Goal: Task Accomplishment & Management: Complete application form

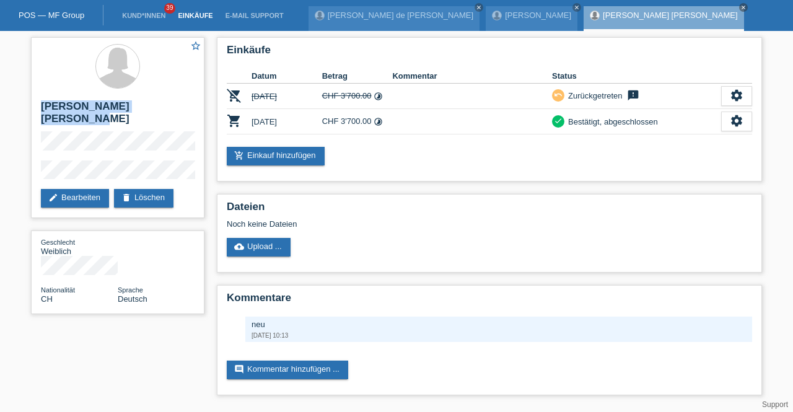
click at [180, 15] on link "Einkäufe" at bounding box center [195, 15] width 47 height 7
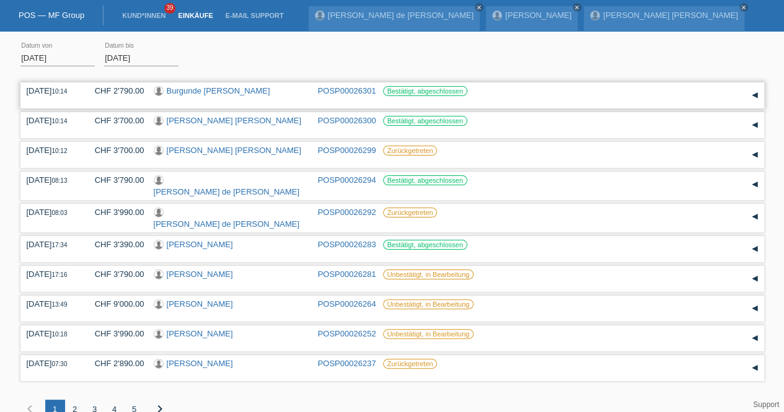
click at [228, 88] on link "Burgunde [PERSON_NAME]" at bounding box center [218, 90] width 103 height 9
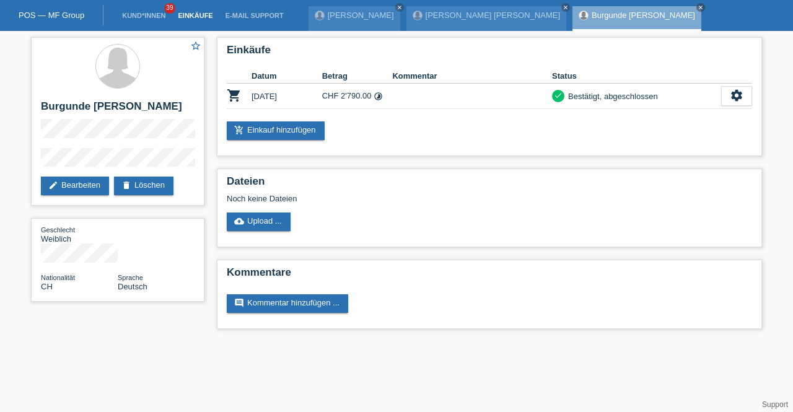
click at [194, 18] on link "Einkäufe" at bounding box center [195, 15] width 47 height 7
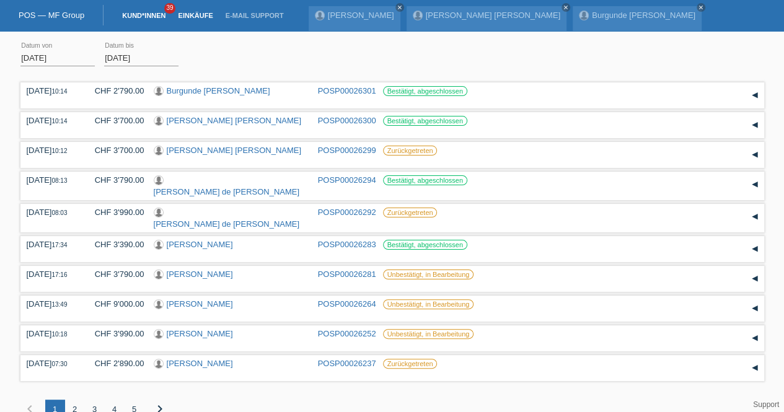
click at [131, 16] on link "Kund*innen" at bounding box center [144, 15] width 56 height 7
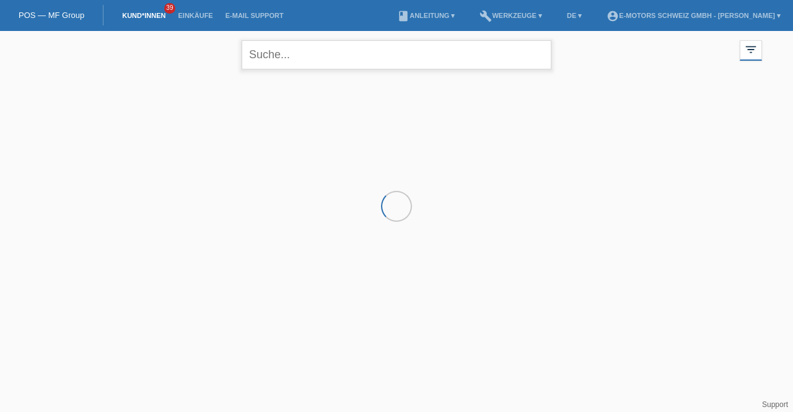
drag, startPoint x: 310, startPoint y: 55, endPoint x: 312, endPoint y: 49, distance: 6.7
click at [311, 55] on input "text" at bounding box center [397, 54] width 310 height 29
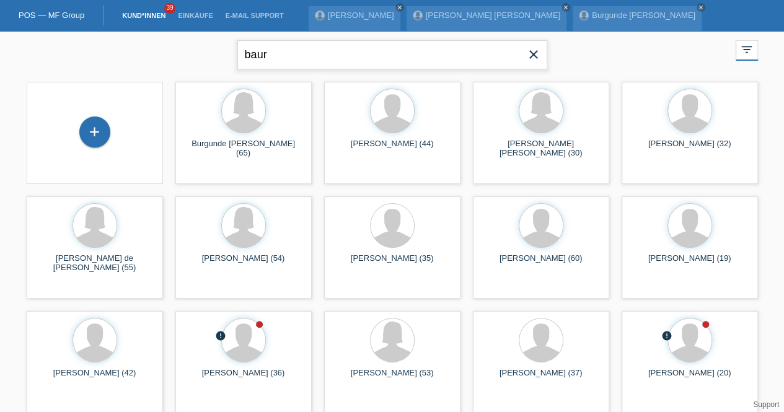
type input "baur"
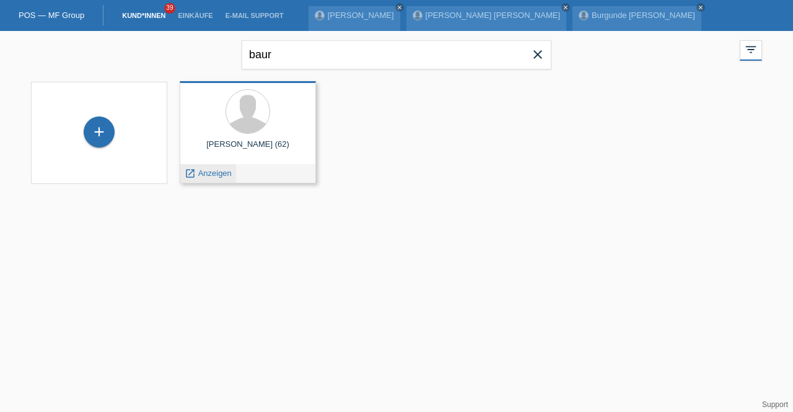
click at [216, 172] on span "Anzeigen" at bounding box center [214, 173] width 33 height 9
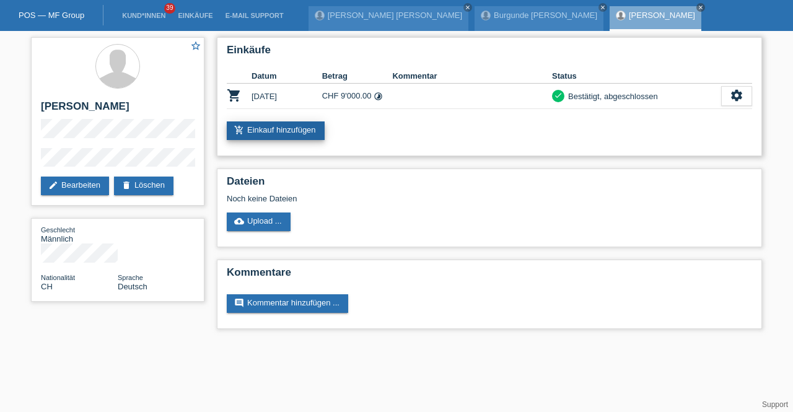
click at [276, 130] on link "add_shopping_cart Einkauf hinzufügen" at bounding box center [276, 130] width 98 height 19
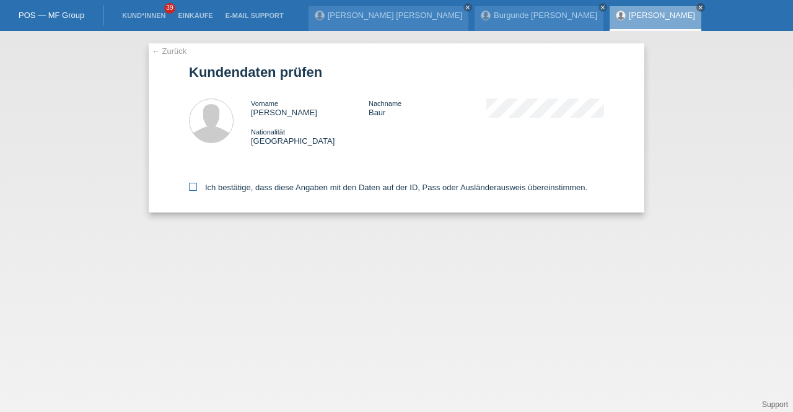
click at [255, 191] on label "Ich bestätige, dass diese Angaben mit den Daten auf der ID, Pass oder Ausländer…" at bounding box center [388, 187] width 398 height 9
click at [197, 191] on input "Ich bestätige, dass diese Angaben mit den Daten auf der ID, Pass oder Ausländer…" at bounding box center [193, 187] width 8 height 8
checkbox input "true"
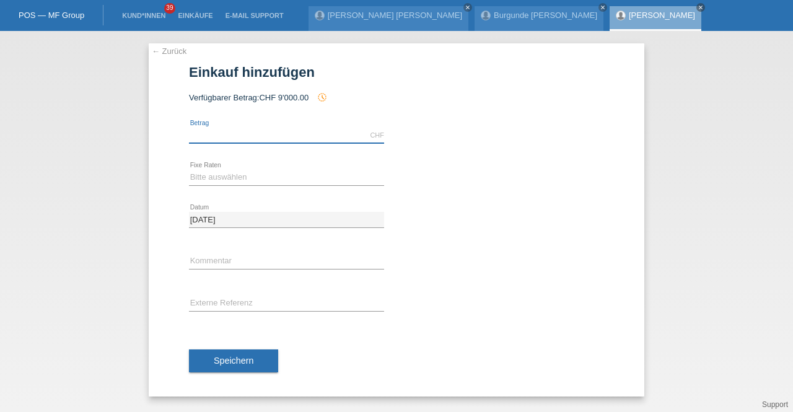
click at [309, 134] on input "text" at bounding box center [286, 135] width 195 height 15
type input "2890.00"
drag, startPoint x: 235, startPoint y: 177, endPoint x: 230, endPoint y: 183, distance: 7.9
click at [235, 177] on select "Bitte auswählen 12 Raten 24 Raten 36 Raten 48 Raten" at bounding box center [286, 177] width 195 height 15
select select "214"
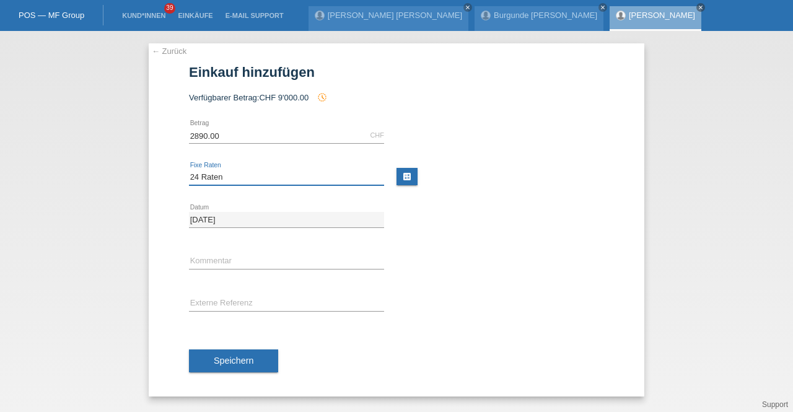
click at [189, 170] on select "Bitte auswählen 12 Raten 24 Raten 36 Raten 48 Raten" at bounding box center [286, 177] width 195 height 15
click at [237, 365] on button "Speichern" at bounding box center [233, 361] width 89 height 24
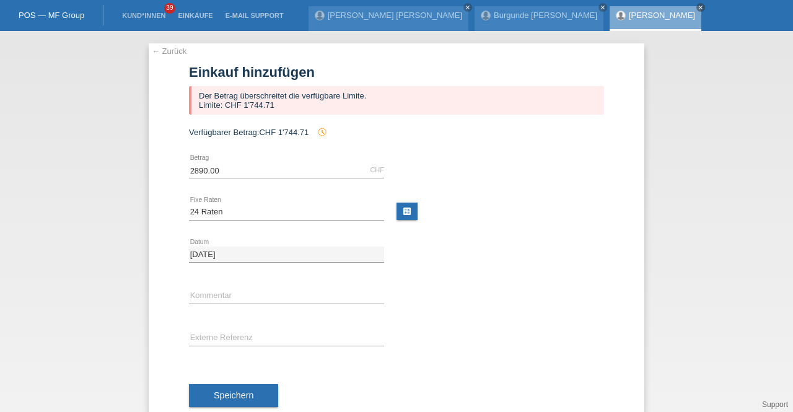
click at [632, 13] on link "[PERSON_NAME]" at bounding box center [662, 15] width 66 height 9
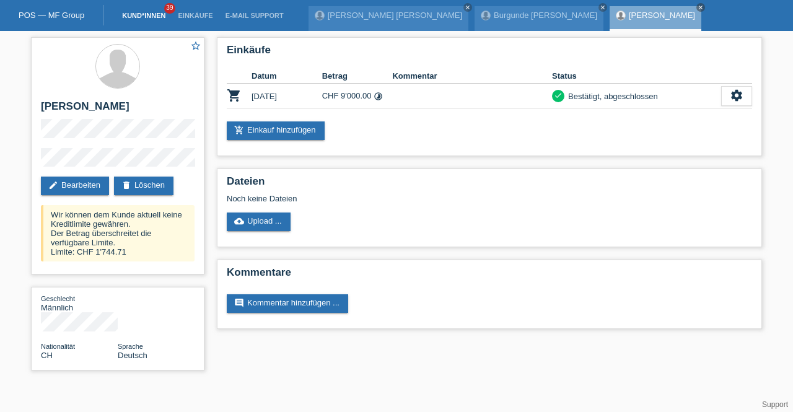
click at [160, 17] on link "Kund*innen" at bounding box center [144, 15] width 56 height 7
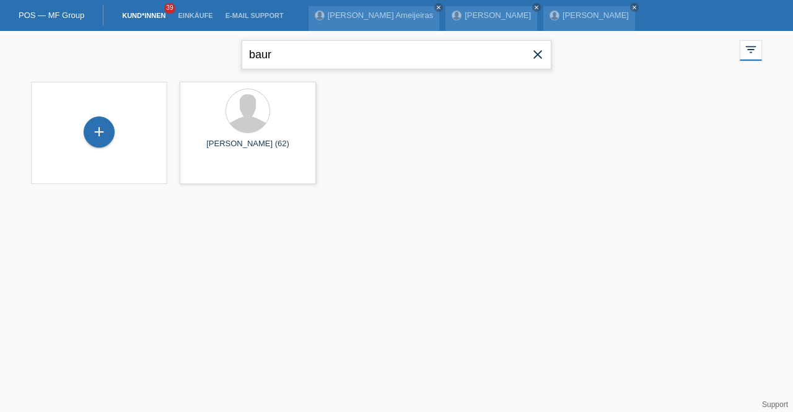
drag, startPoint x: 345, startPoint y: 58, endPoint x: 134, endPoint y: 58, distance: 210.1
click at [134, 58] on div "baur close filter_list view_module Alle Kund*innen anzeigen star Markierte [PER…" at bounding box center [397, 53] width 744 height 45
type input "[PERSON_NAME]"
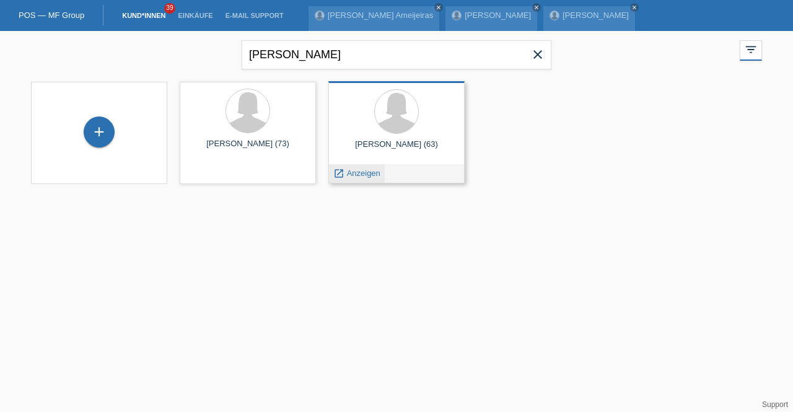
click at [358, 177] on span "Anzeigen" at bounding box center [363, 173] width 33 height 9
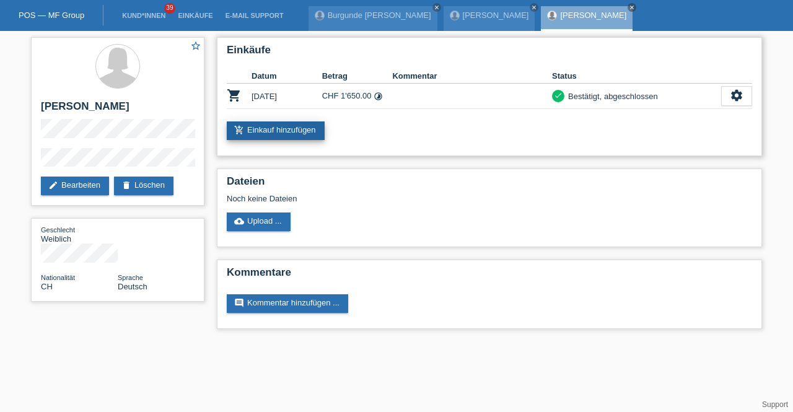
click at [284, 133] on link "add_shopping_cart Einkauf hinzufügen" at bounding box center [276, 130] width 98 height 19
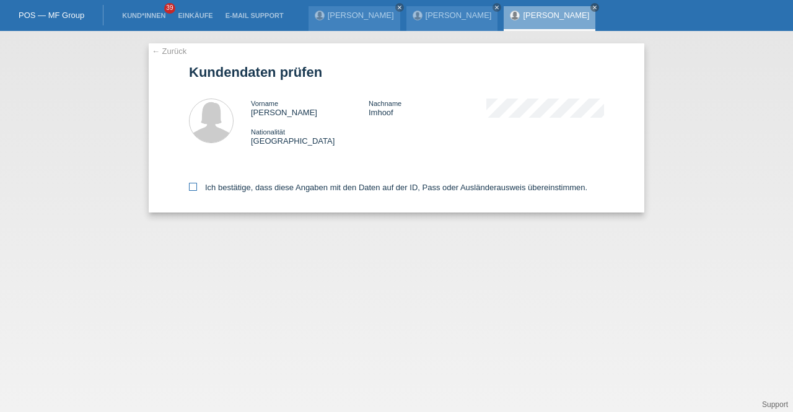
click at [235, 184] on label "Ich bestätige, dass diese Angaben mit den Daten auf der ID, Pass oder Ausländer…" at bounding box center [388, 187] width 398 height 9
click at [197, 184] on input "Ich bestätige, dass diese Angaben mit den Daten auf der ID, Pass oder Ausländer…" at bounding box center [193, 187] width 8 height 8
checkbox input "true"
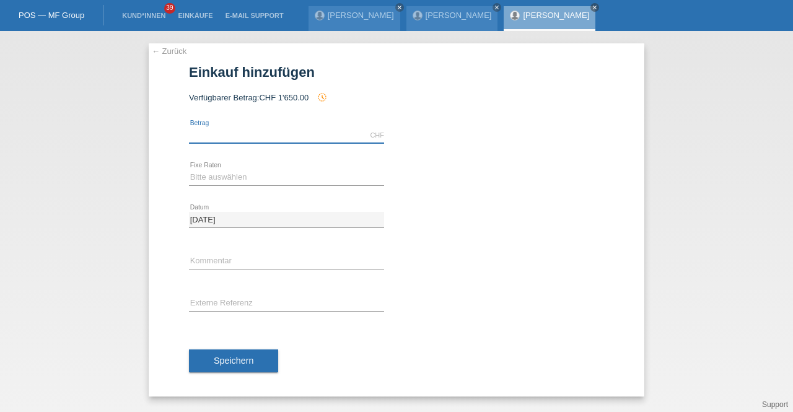
click at [269, 138] on input "text" at bounding box center [286, 135] width 195 height 15
type input "2890.00"
click at [230, 182] on select "Bitte auswählen 12 Raten 24 Raten 36 Raten 48 Raten" at bounding box center [286, 177] width 195 height 15
select select "214"
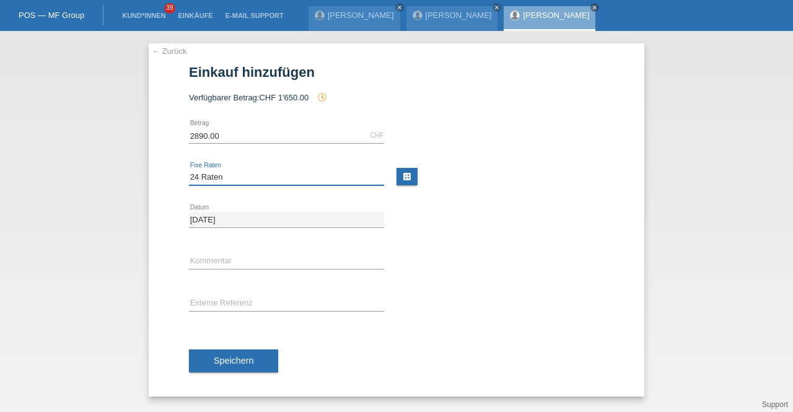
click at [189, 170] on select "Bitte auswählen 12 Raten 24 Raten 36 Raten 48 Raten" at bounding box center [286, 177] width 195 height 15
click at [236, 369] on button "Speichern" at bounding box center [233, 361] width 89 height 24
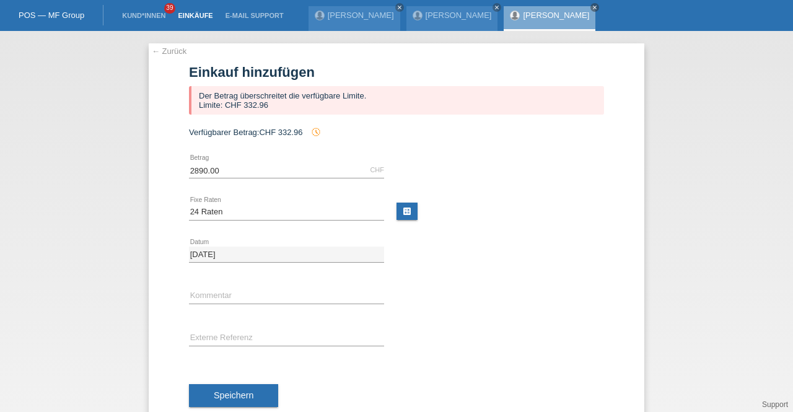
click at [180, 12] on link "Einkäufe" at bounding box center [195, 15] width 47 height 7
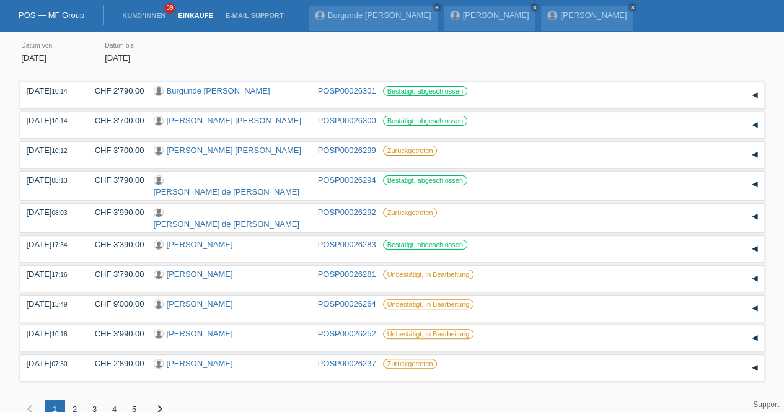
click at [248, 55] on div "Übernehmen" at bounding box center [222, 57] width 68 height 18
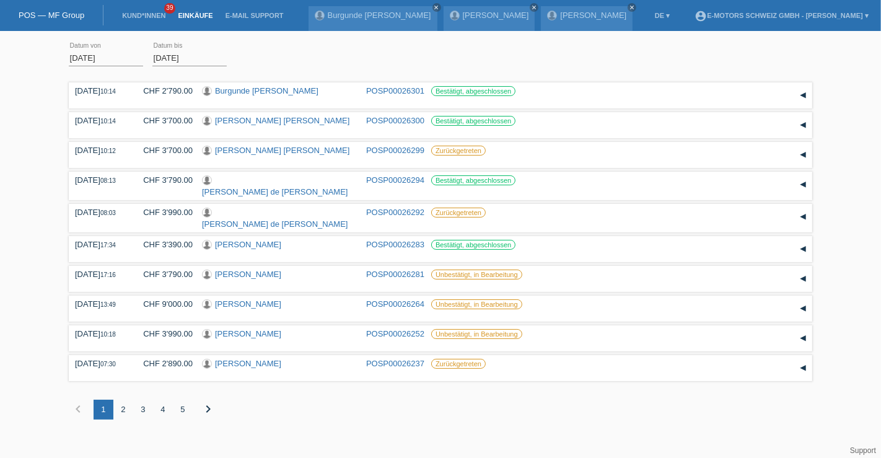
drag, startPoint x: 791, startPoint y: 6, endPoint x: 544, endPoint y: 399, distance: 464.4
click at [544, 399] on div "19.08.2025 10:14 CHF 2'790.00 Burgunde Gudrun Grundmann POSP00026301" at bounding box center [441, 258] width 744 height 359
